Goal: Information Seeking & Learning: Learn about a topic

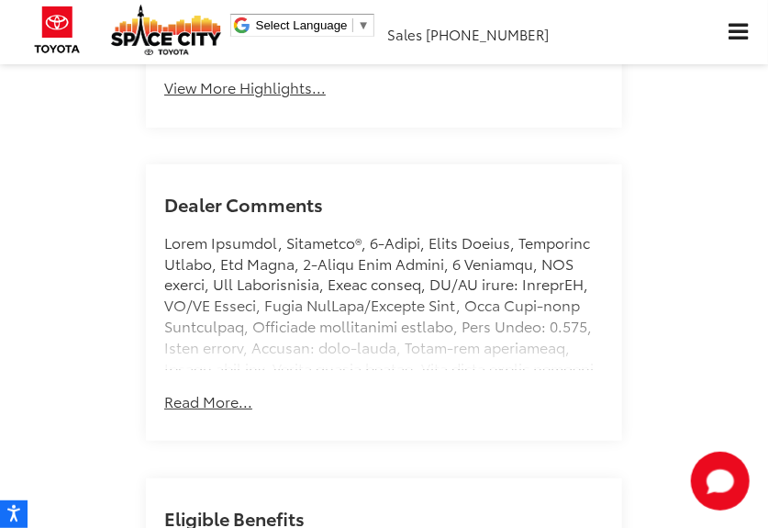
click at [204, 412] on button "Read More..." at bounding box center [208, 401] width 88 height 21
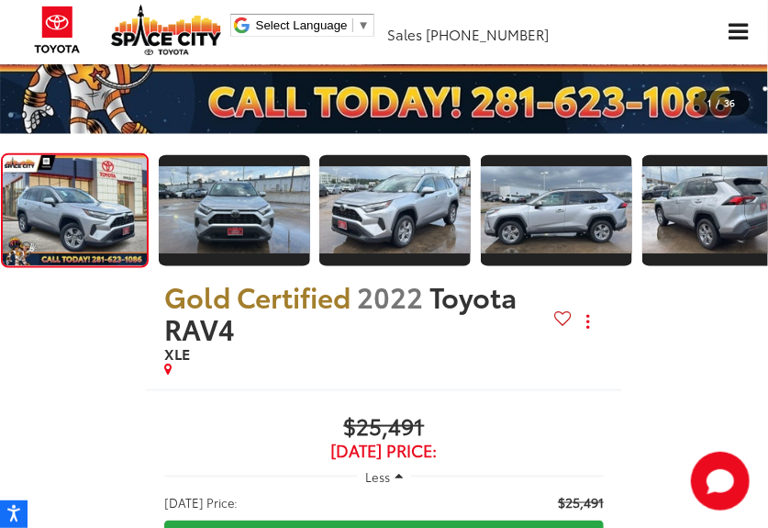
scroll to position [573, 0]
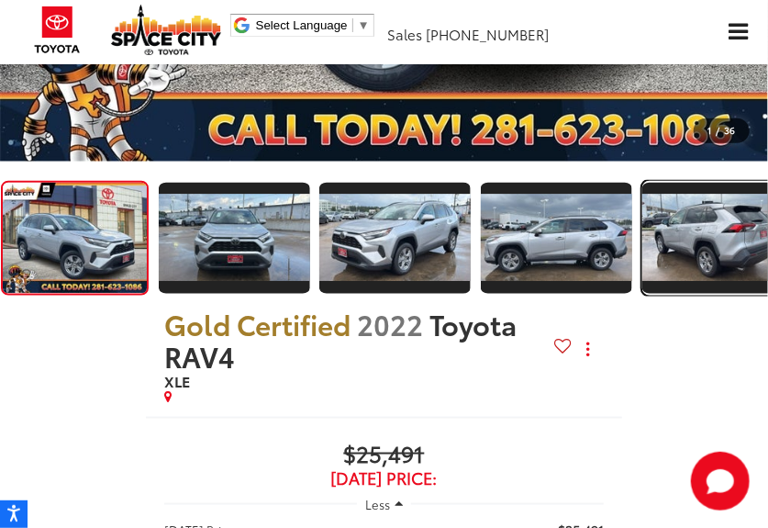
click at [740, 236] on img "Expand Photo 4" at bounding box center [718, 238] width 154 height 87
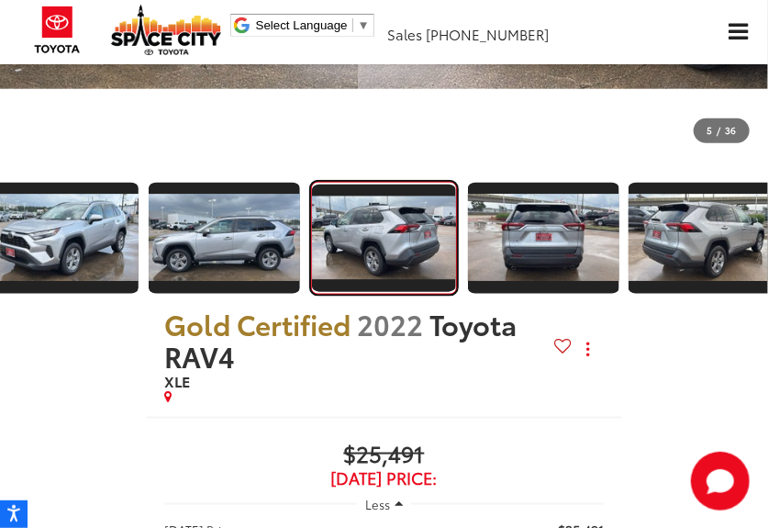
scroll to position [0, 3073]
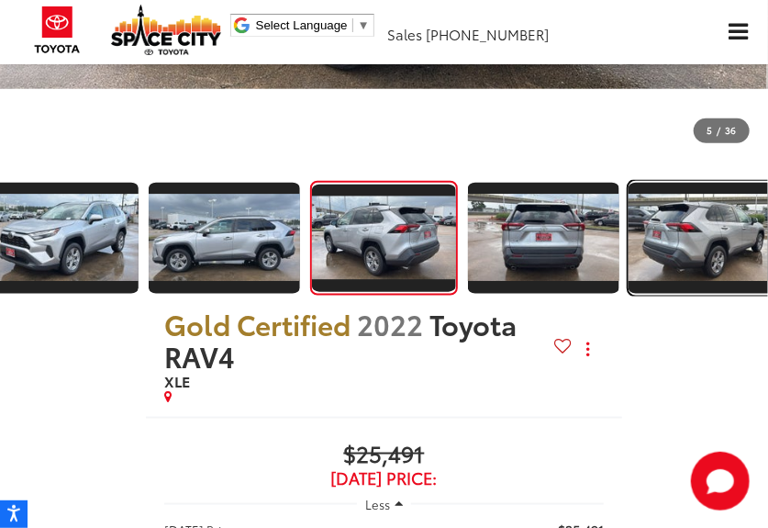
click at [740, 236] on img "Expand Photo 6" at bounding box center [705, 238] width 154 height 87
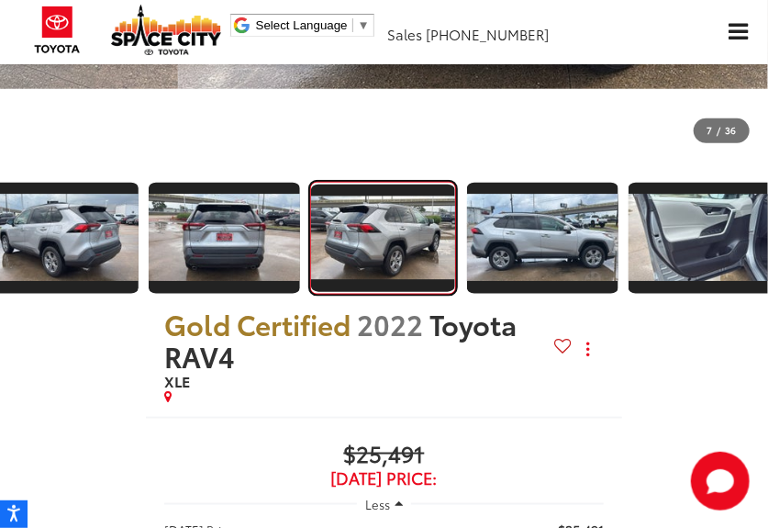
scroll to position [0, 4611]
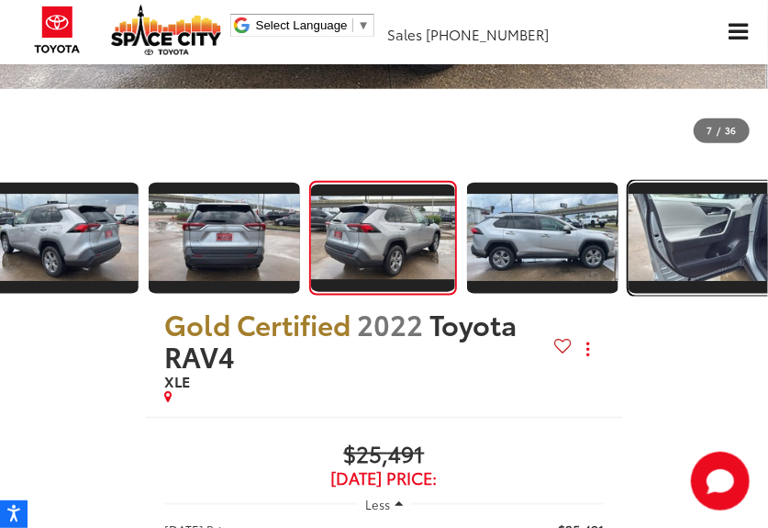
click at [740, 236] on img "Expand Photo 8" at bounding box center [704, 238] width 154 height 87
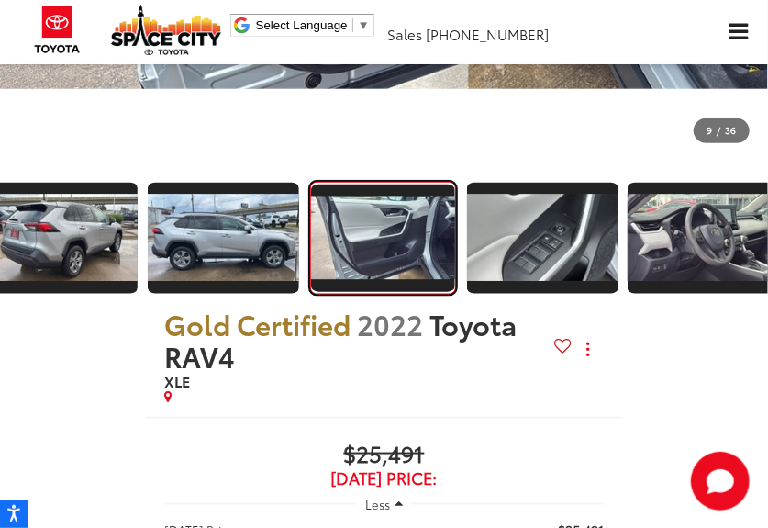
scroll to position [0, 0]
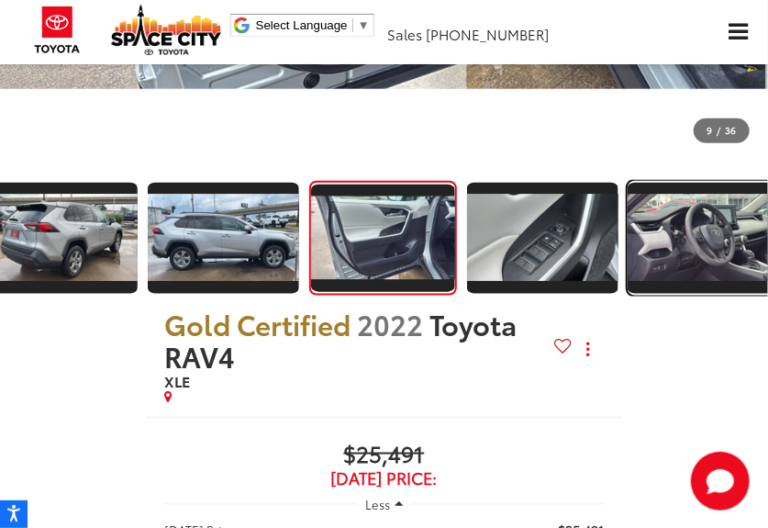
click at [740, 236] on img "Expand Photo 10" at bounding box center [704, 238] width 154 height 87
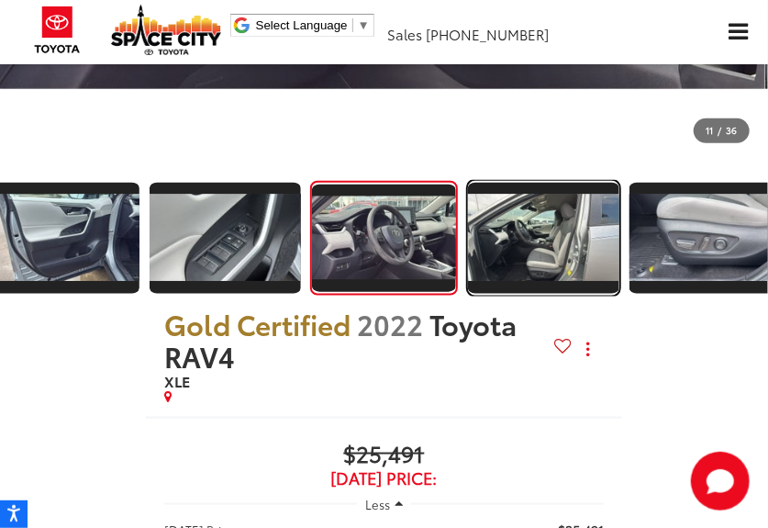
click at [541, 237] on img "Expand Photo 11" at bounding box center [543, 238] width 154 height 87
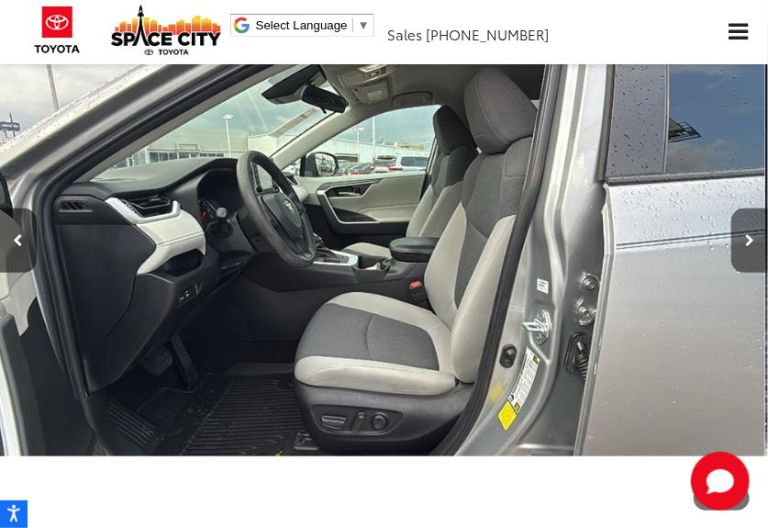
click at [750, 235] on icon "Next image" at bounding box center [749, 240] width 9 height 13
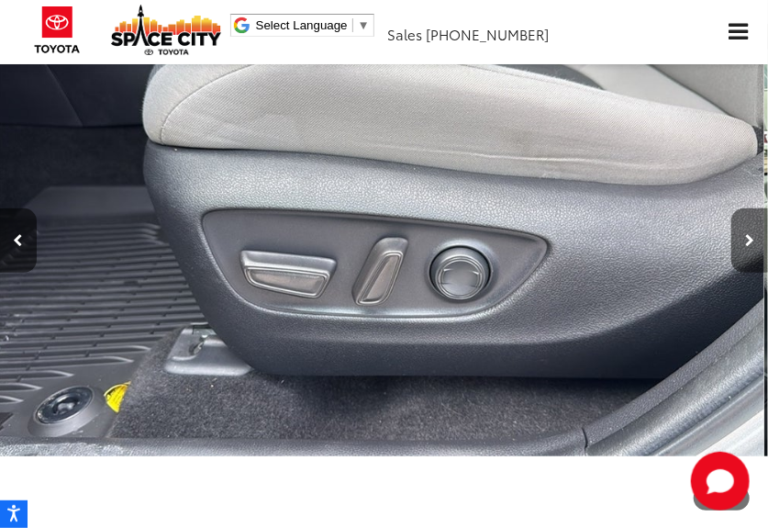
click at [750, 235] on icon "Next image" at bounding box center [749, 240] width 9 height 13
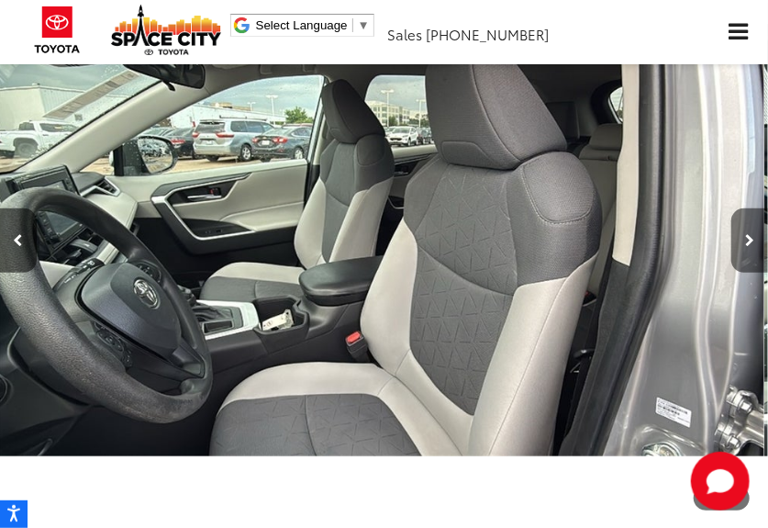
click at [750, 235] on icon "Next image" at bounding box center [749, 240] width 9 height 13
